Goal: Transaction & Acquisition: Obtain resource

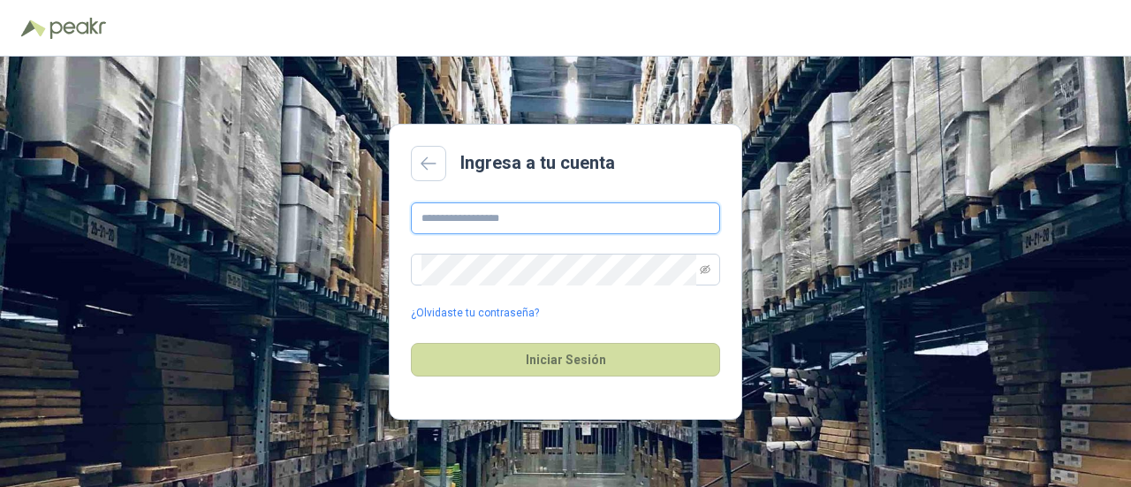
click at [458, 204] on input "text" at bounding box center [565, 218] width 309 height 32
type input "**********"
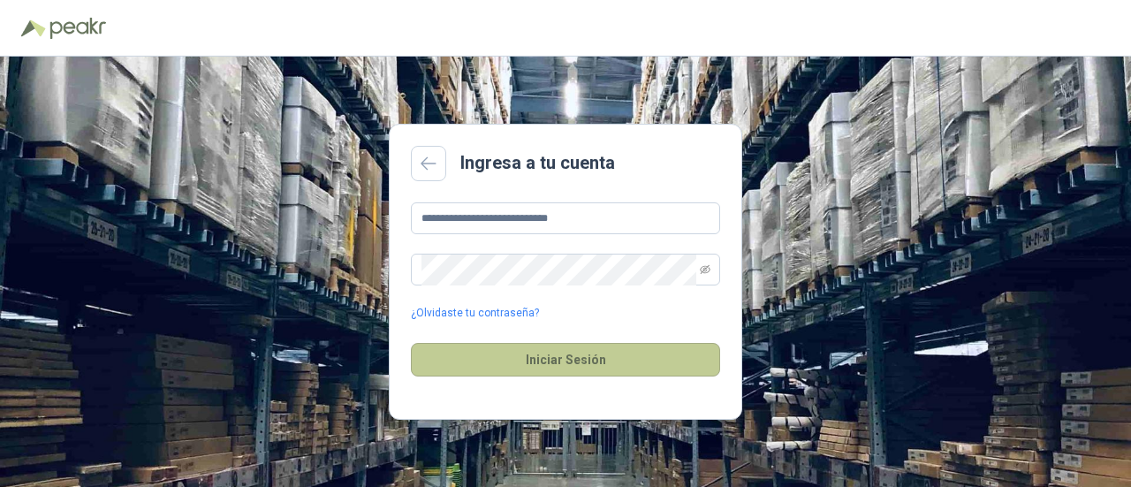
click at [514, 368] on button "Iniciar Sesión" at bounding box center [565, 360] width 309 height 34
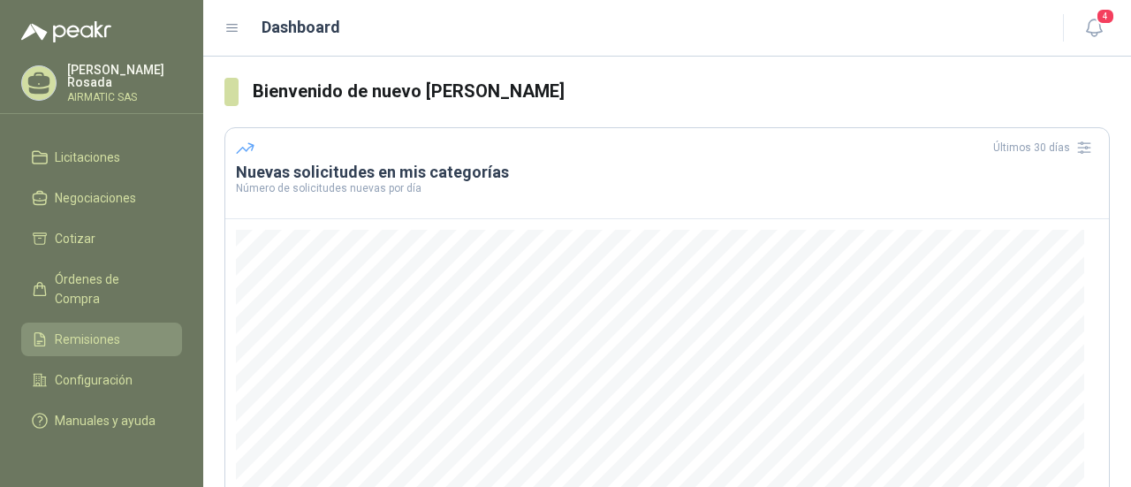
scroll to position [172, 0]
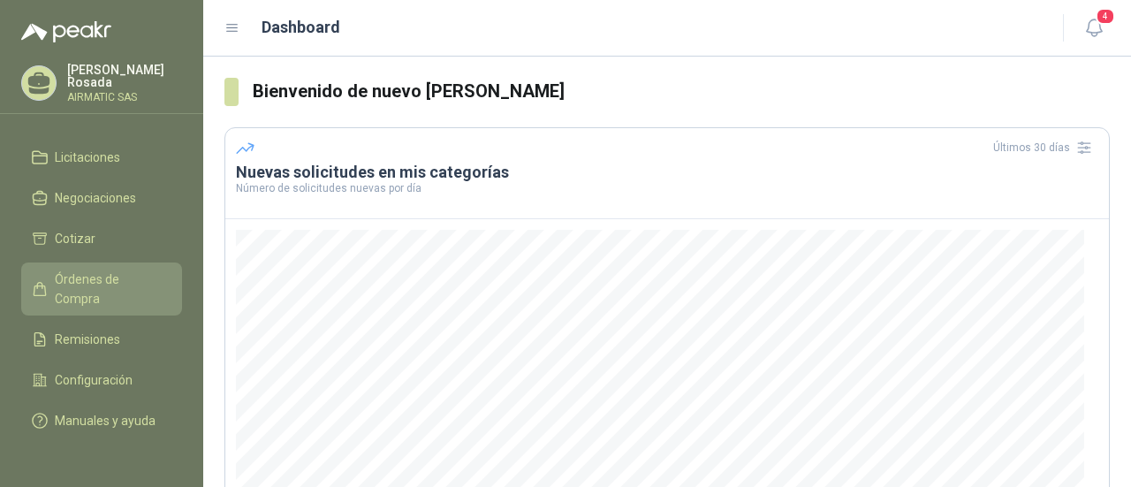
click at [92, 262] on link "Órdenes de Compra" at bounding box center [101, 288] width 161 height 53
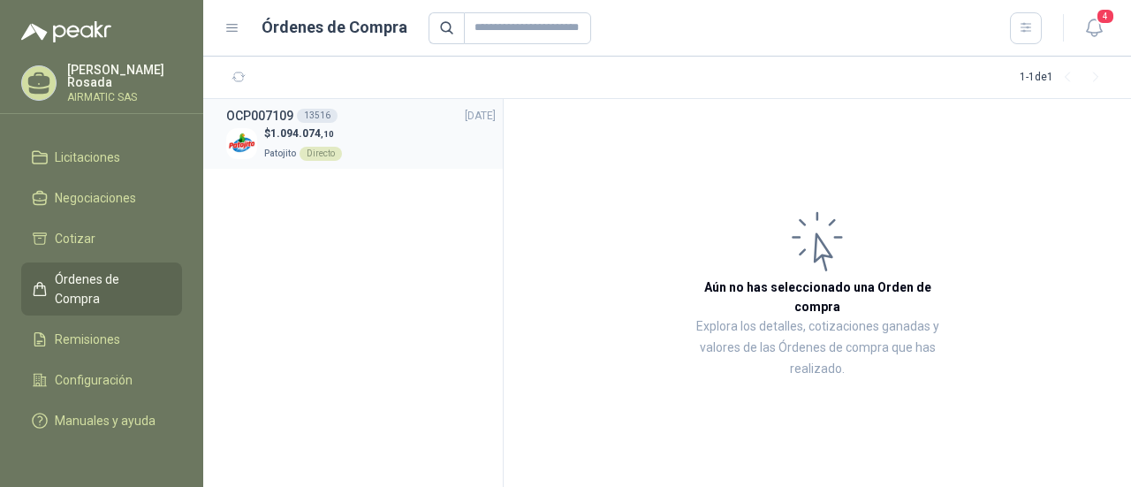
click at [277, 148] on span "Patojito" at bounding box center [280, 153] width 32 height 10
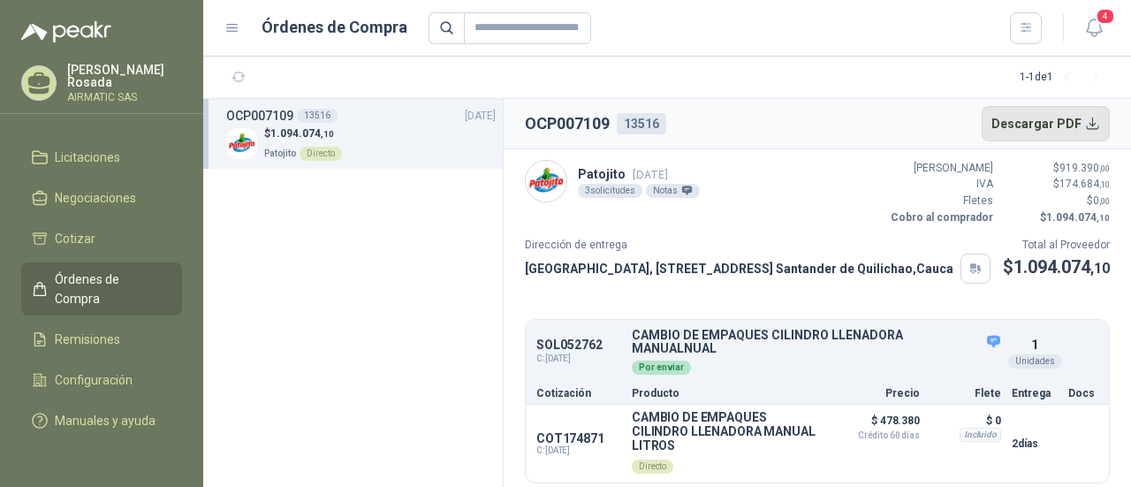
click at [1081, 119] on button "Descargar PDF" at bounding box center [1045, 123] width 129 height 35
drag, startPoint x: 525, startPoint y: 123, endPoint x: 615, endPoint y: 121, distance: 90.1
click at [615, 121] on div "OCP007109 13516" at bounding box center [595, 123] width 141 height 25
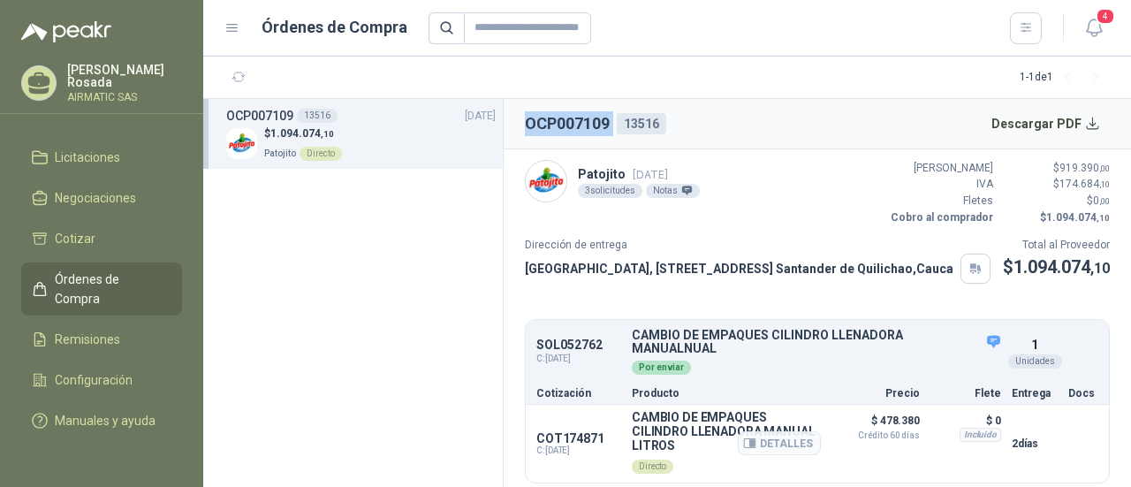
copy h2 "OCP007109"
